Goal: Task Accomplishment & Management: Use online tool/utility

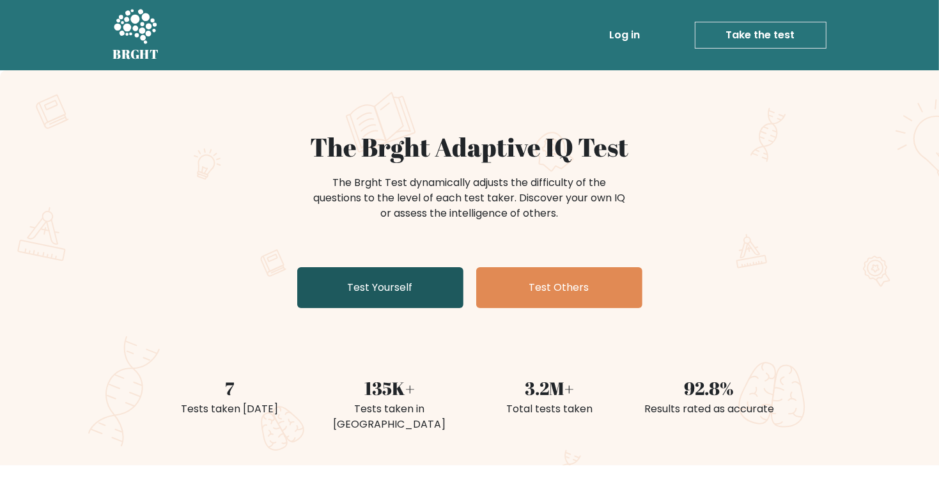
click at [365, 290] on link "Test Yourself" at bounding box center [380, 287] width 166 height 41
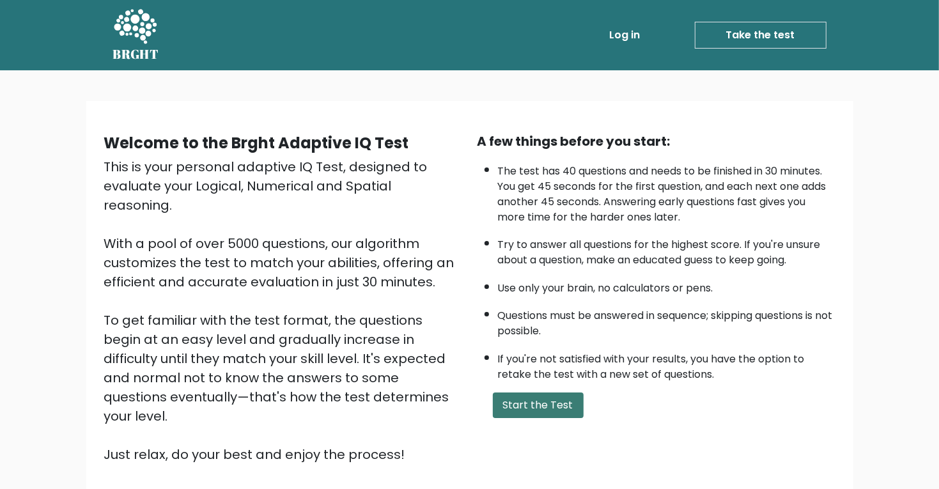
click at [554, 408] on button "Start the Test" at bounding box center [538, 406] width 91 height 26
